Goal: Task Accomplishment & Management: Manage account settings

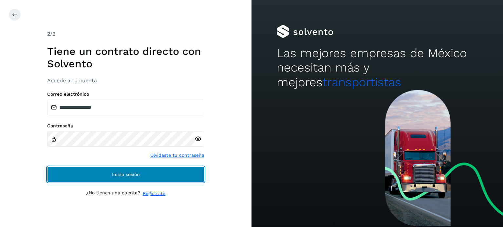
click at [112, 173] on span "Inicia sesión" at bounding box center [126, 174] width 28 height 5
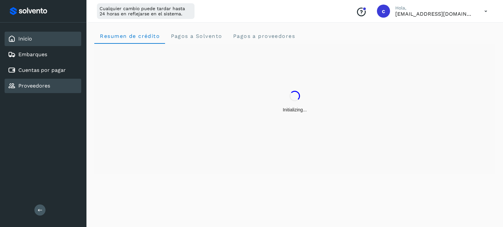
click at [31, 80] on div "Proveedores" at bounding box center [43, 86] width 77 height 14
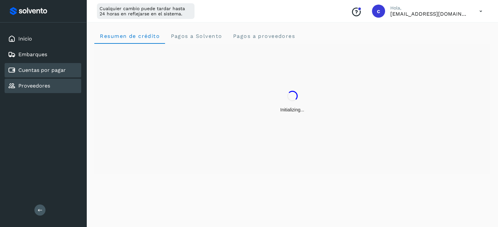
click at [41, 67] on link "Cuentas por pagar" at bounding box center [41, 70] width 47 height 6
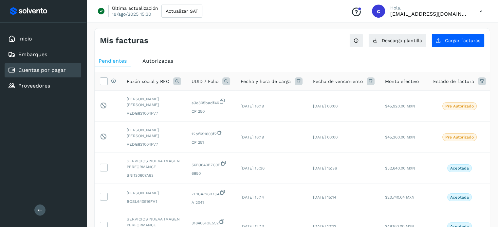
click at [228, 82] on icon at bounding box center [226, 82] width 8 height 8
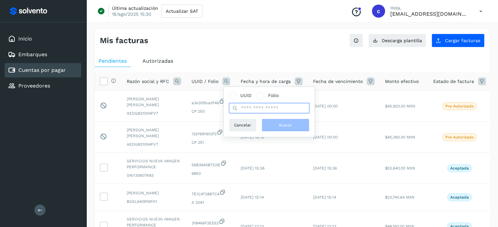
click at [247, 107] on input "text" at bounding box center [269, 108] width 81 height 10
paste input "**********"
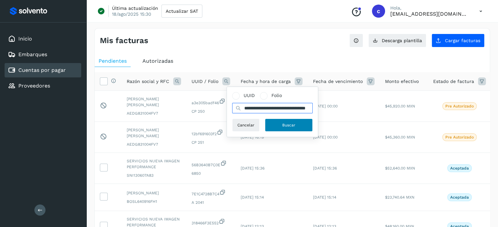
type input "**********"
click at [280, 125] on button "Buscar" at bounding box center [289, 125] width 48 height 13
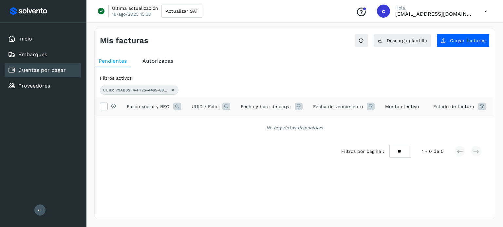
click at [172, 91] on icon at bounding box center [172, 90] width 5 height 5
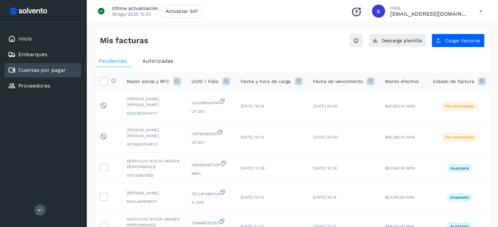
click at [228, 85] on th "UUID / Folio" at bounding box center [210, 81] width 49 height 19
click at [226, 81] on icon at bounding box center [226, 82] width 8 height 8
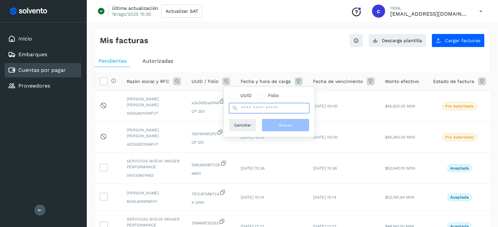
click at [263, 110] on input "text" at bounding box center [269, 108] width 81 height 10
paste input "**********"
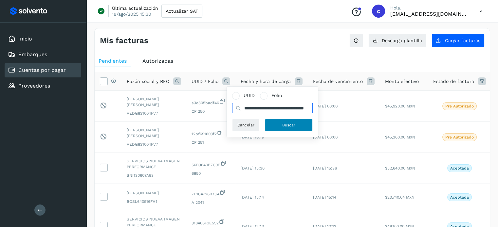
type input "**********"
click at [278, 123] on button "Buscar" at bounding box center [289, 125] width 48 height 13
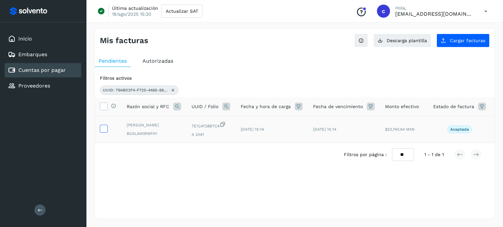
click at [101, 130] on icon at bounding box center [103, 128] width 7 height 7
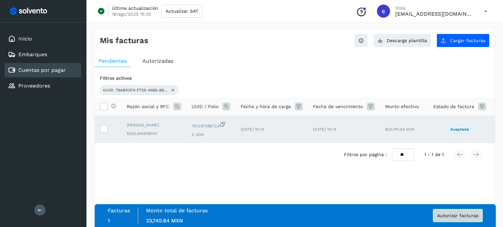
click at [464, 215] on span "Autorizar facturas" at bounding box center [457, 216] width 41 height 5
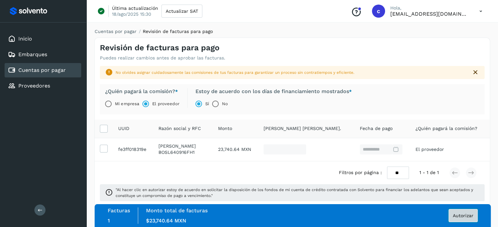
click at [462, 218] on span "Autorizar" at bounding box center [463, 216] width 21 height 5
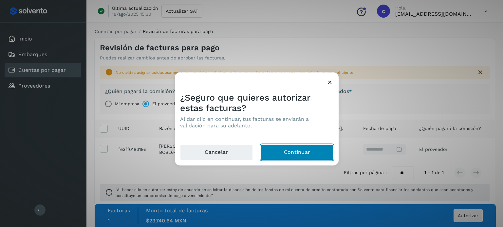
click at [281, 146] on button "Continuar" at bounding box center [297, 153] width 73 height 16
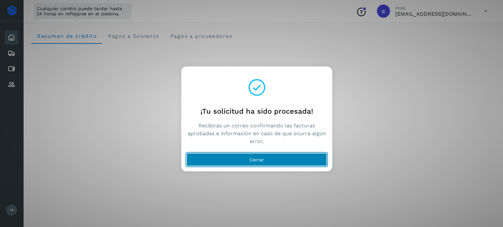
click at [235, 163] on button "Cerrar" at bounding box center [257, 159] width 140 height 13
click at [210, 157] on button "Cerrar" at bounding box center [257, 159] width 140 height 13
